Goal: Task Accomplishment & Management: Manage account settings

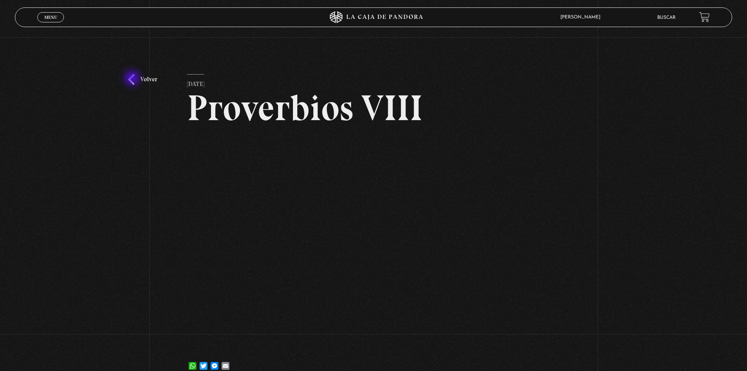
click at [133, 79] on link "Volver" at bounding box center [142, 79] width 29 height 11
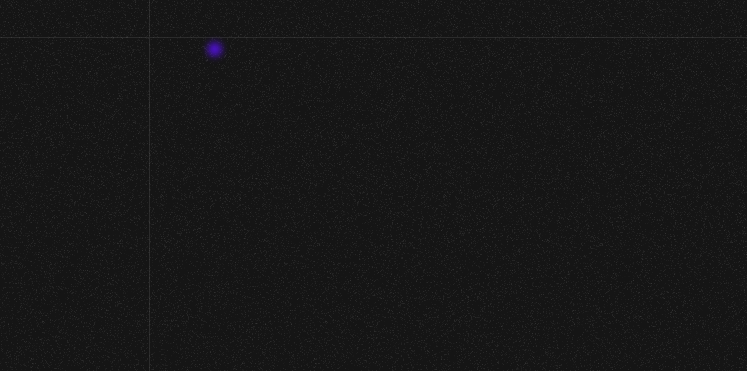
scroll to position [36, 0]
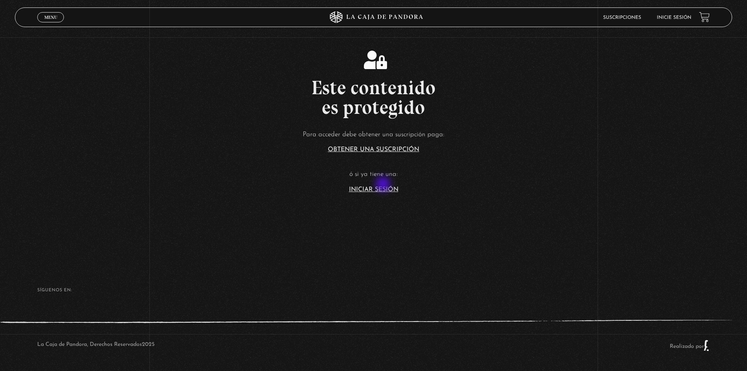
click at [386, 187] on link "Iniciar Sesión" at bounding box center [373, 189] width 49 height 6
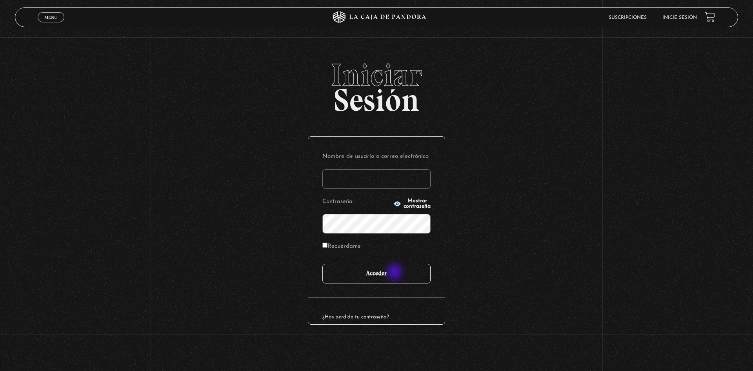
type input "motron"
click at [397, 271] on input "Acceder" at bounding box center [376, 274] width 108 height 20
